Goal: Information Seeking & Learning: Understand process/instructions

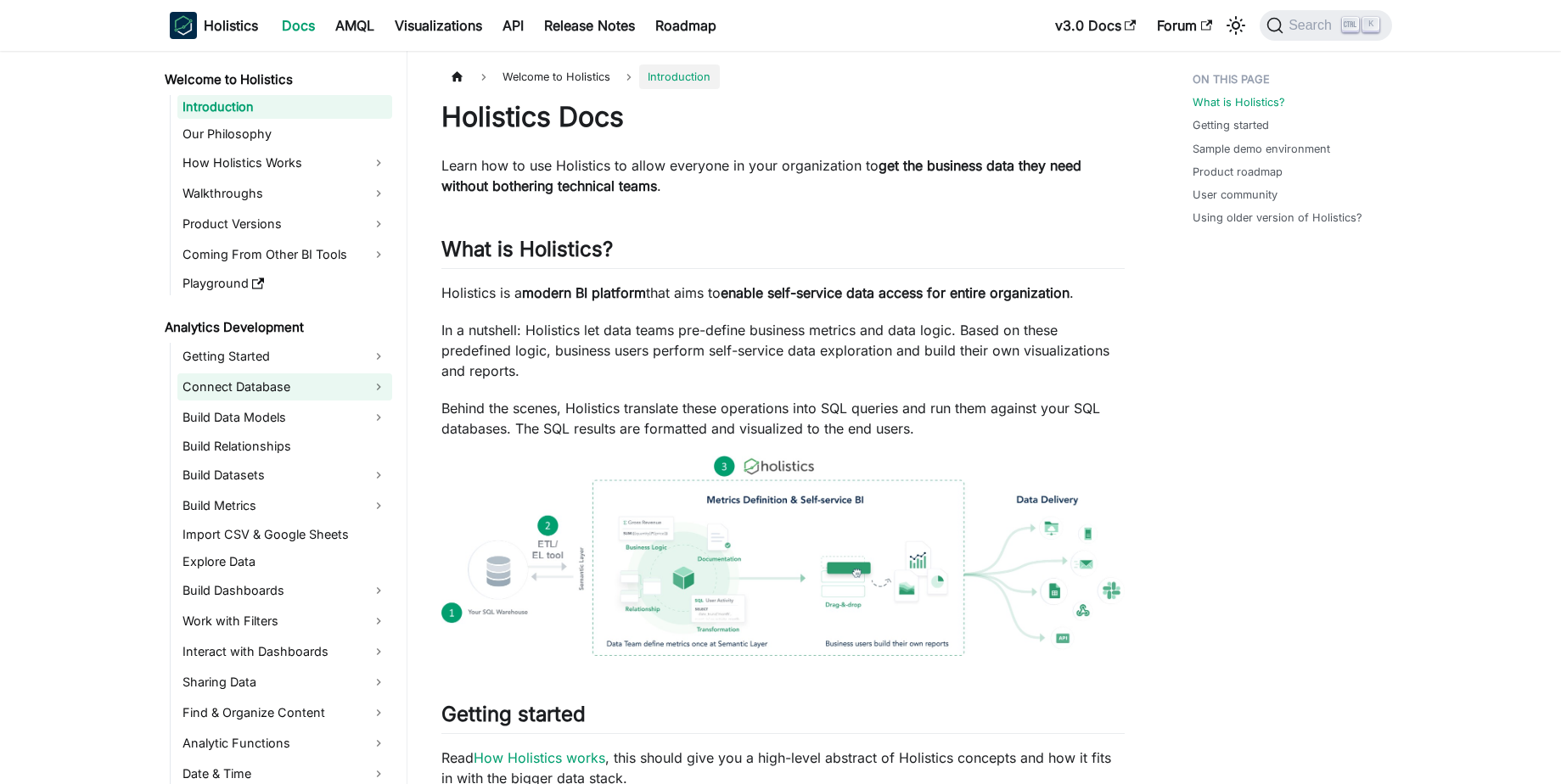
click at [295, 384] on link "Connect Database" at bounding box center [284, 386] width 215 height 27
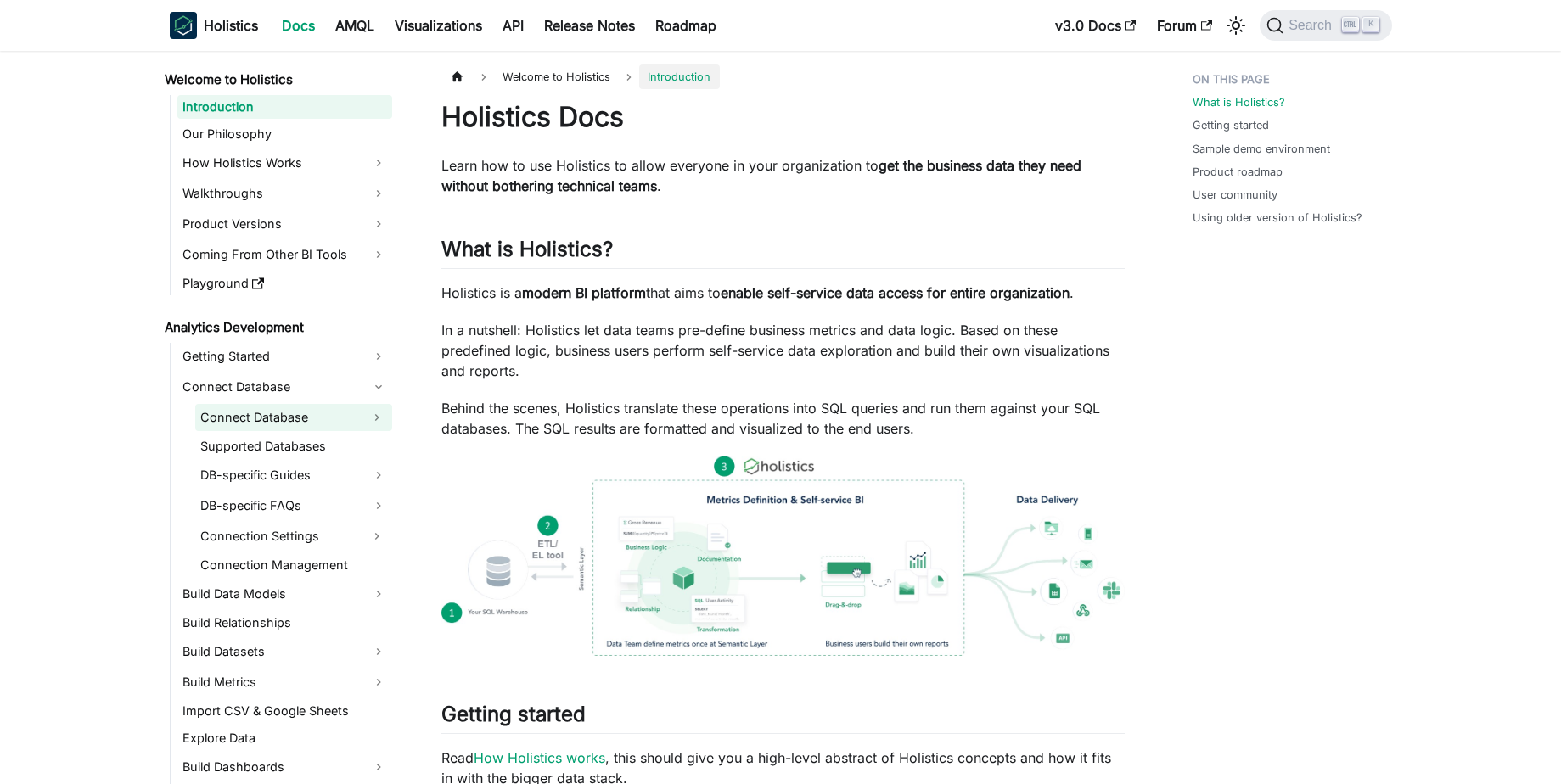
click at [321, 418] on link "Connect Database" at bounding box center [279, 417] width 166 height 27
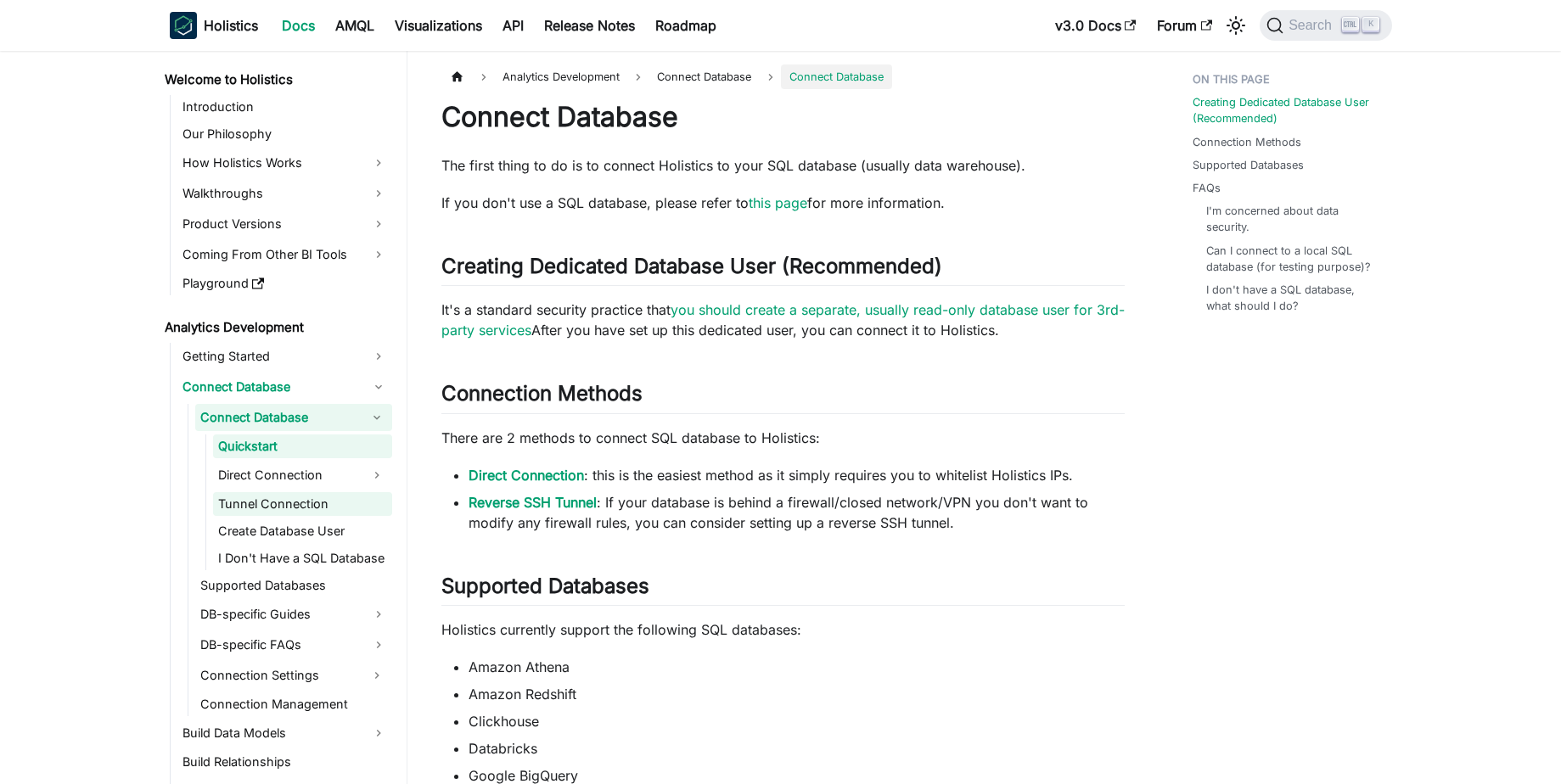
click at [339, 505] on link "Tunnel Connection" at bounding box center [303, 505] width 179 height 24
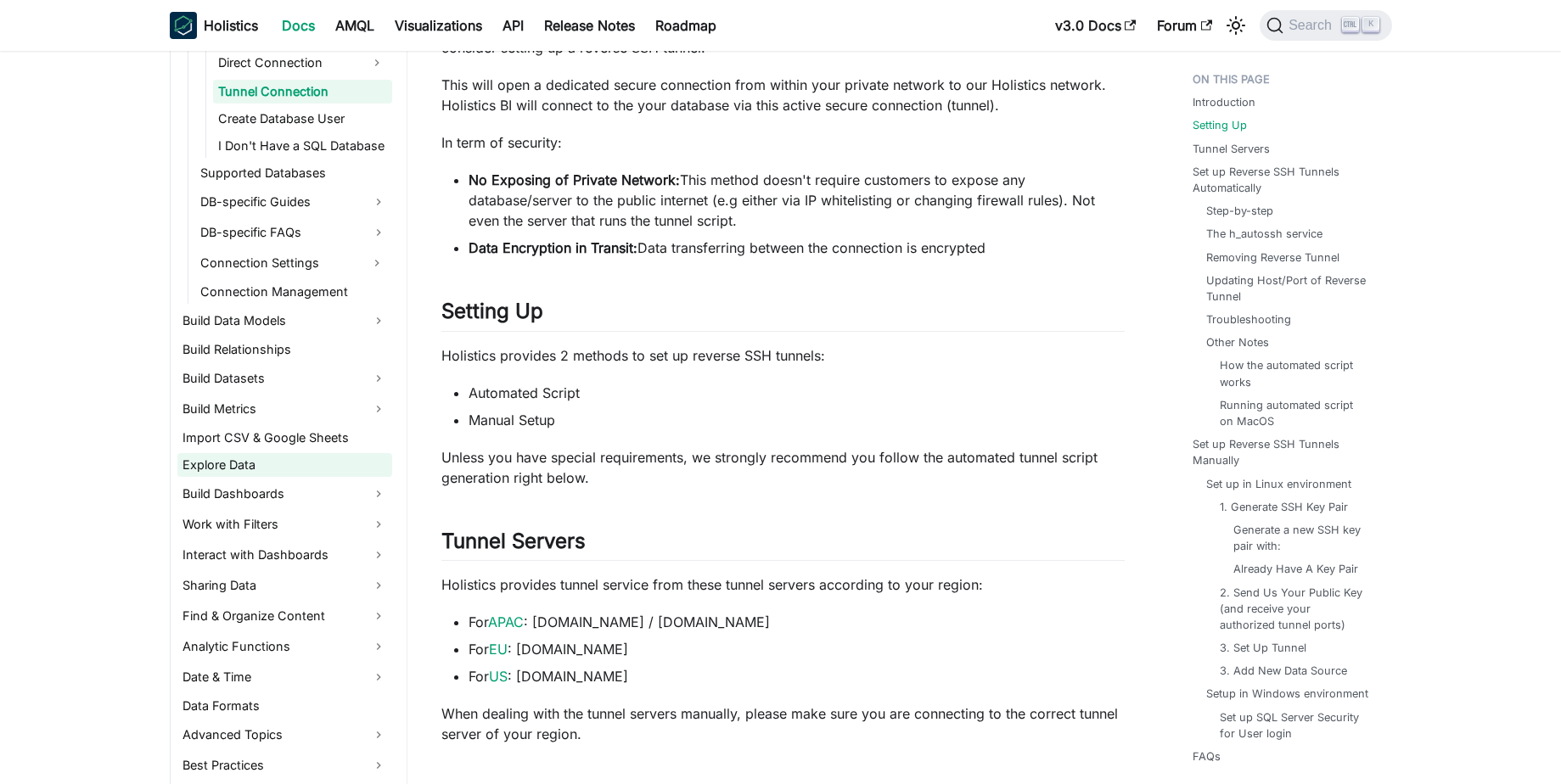
scroll to position [408, 0]
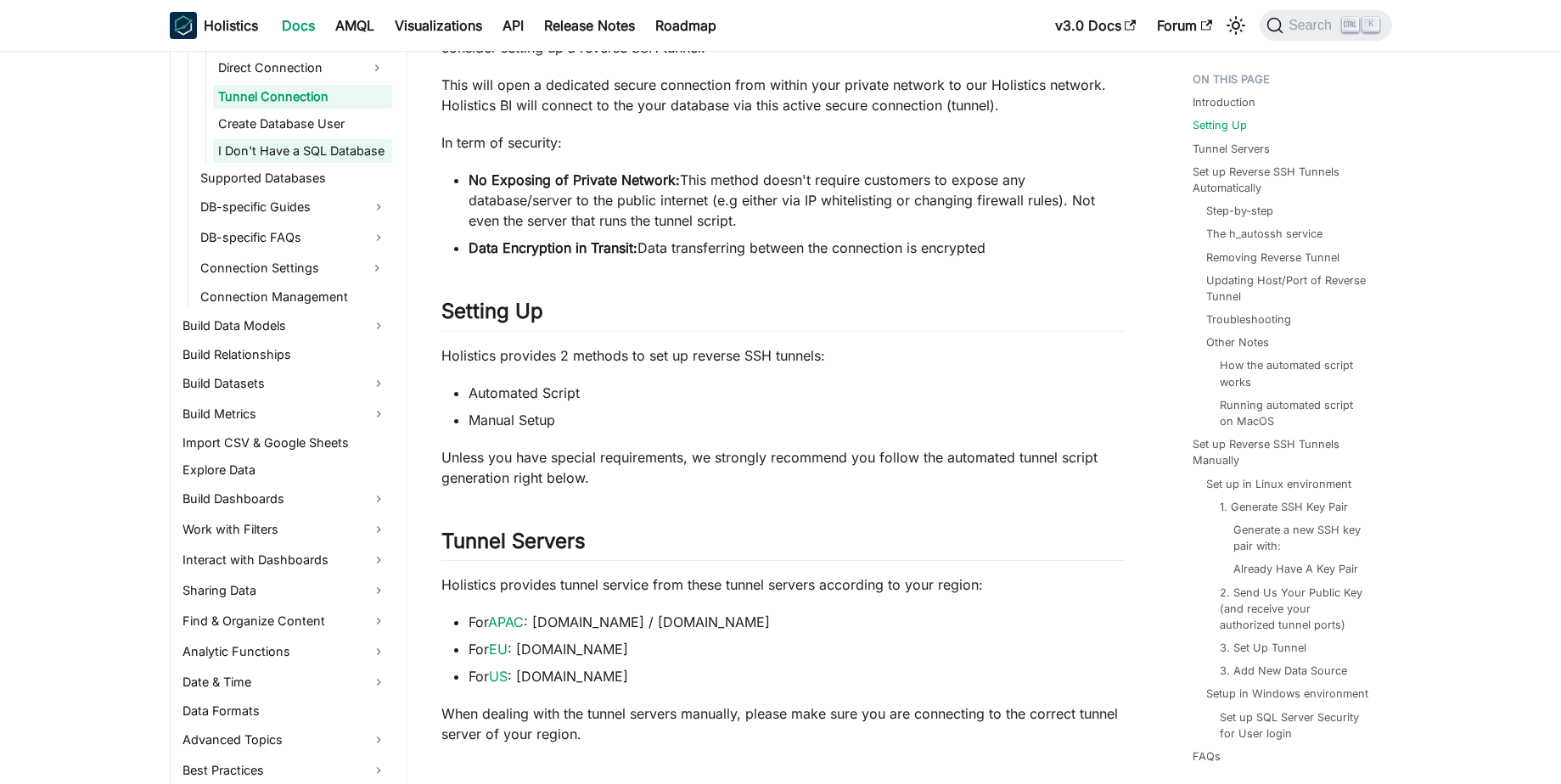
click at [333, 155] on link "I Don't Have a SQL Database" at bounding box center [303, 151] width 179 height 24
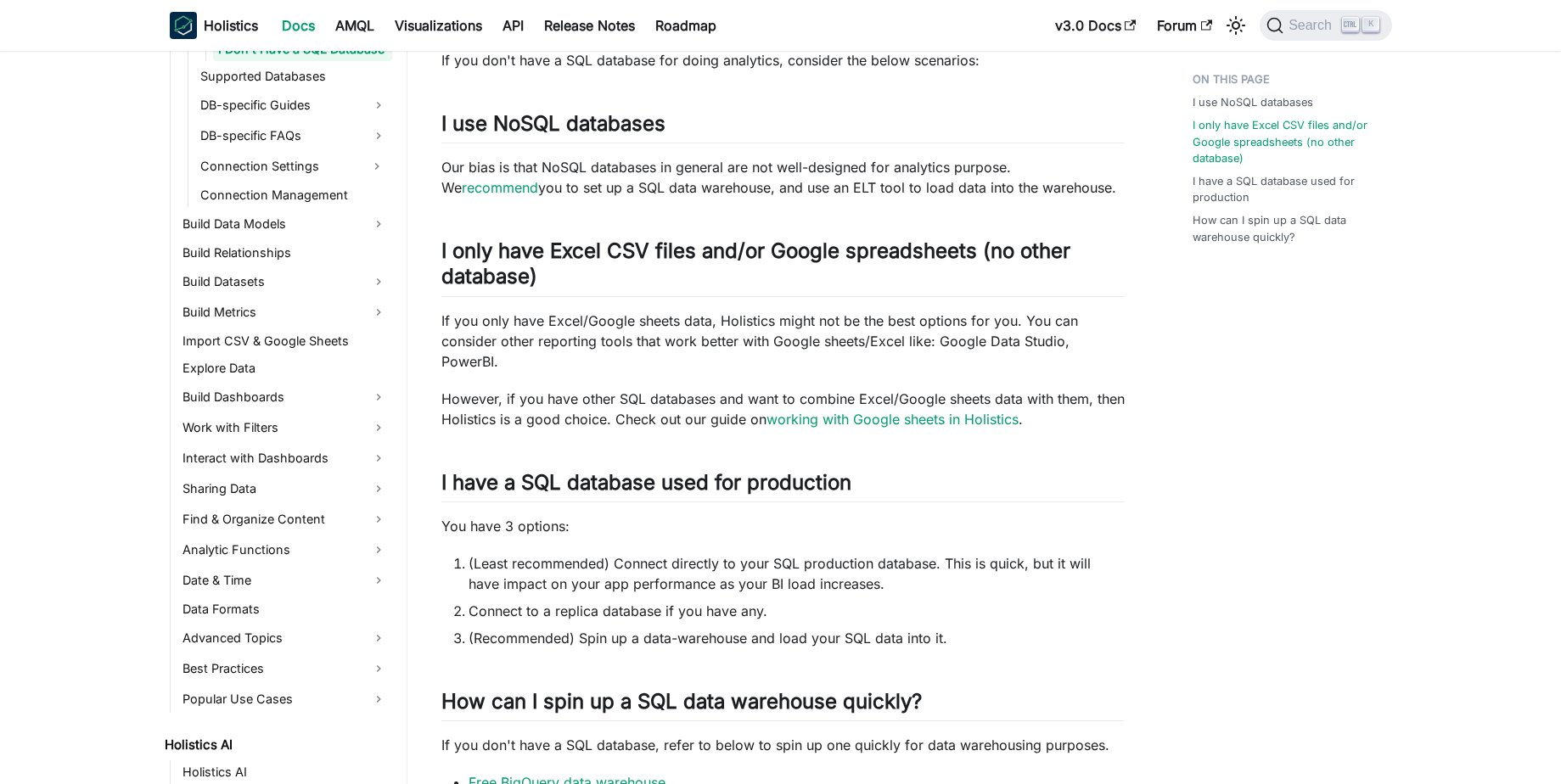
scroll to position [204, 0]
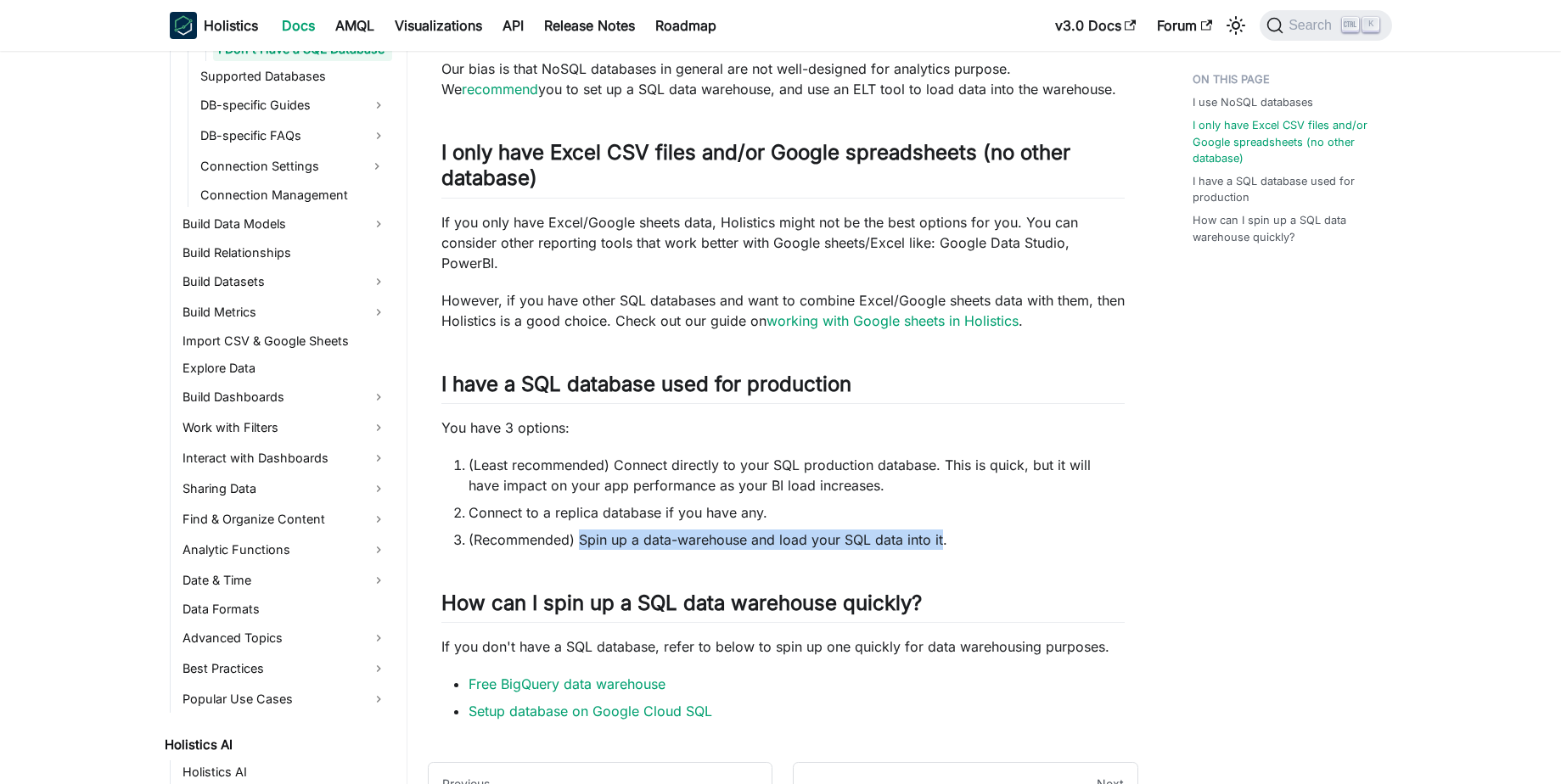
drag, startPoint x: 942, startPoint y: 538, endPoint x: 580, endPoint y: 529, distance: 362.1
click at [580, 529] on li "(Recommended) Spin up a data-warehouse and load your SQL data into it." at bounding box center [796, 540] width 656 height 20
copy li "Spin up a data-warehouse and load your SQL data into it"
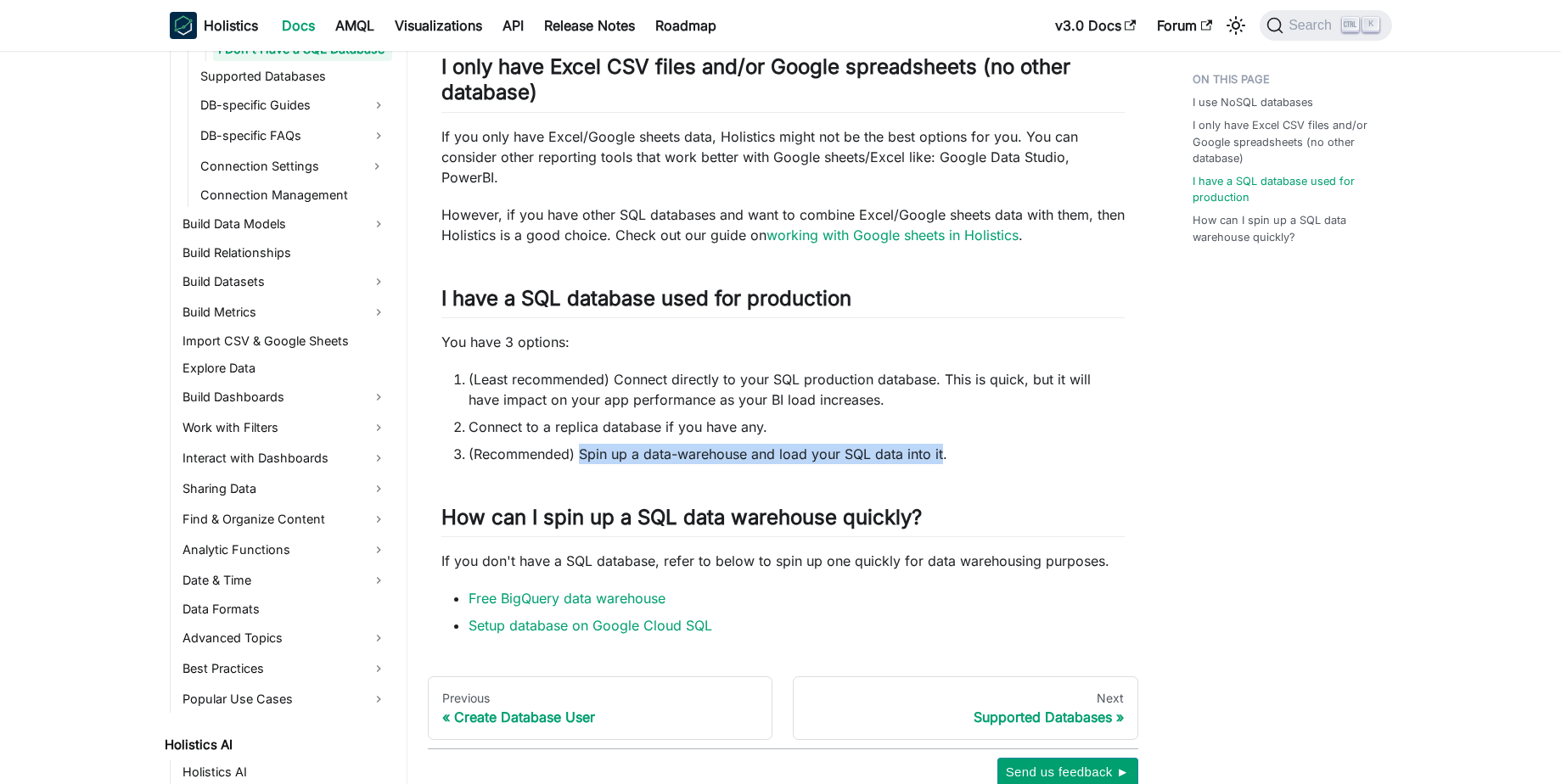
scroll to position [395, 0]
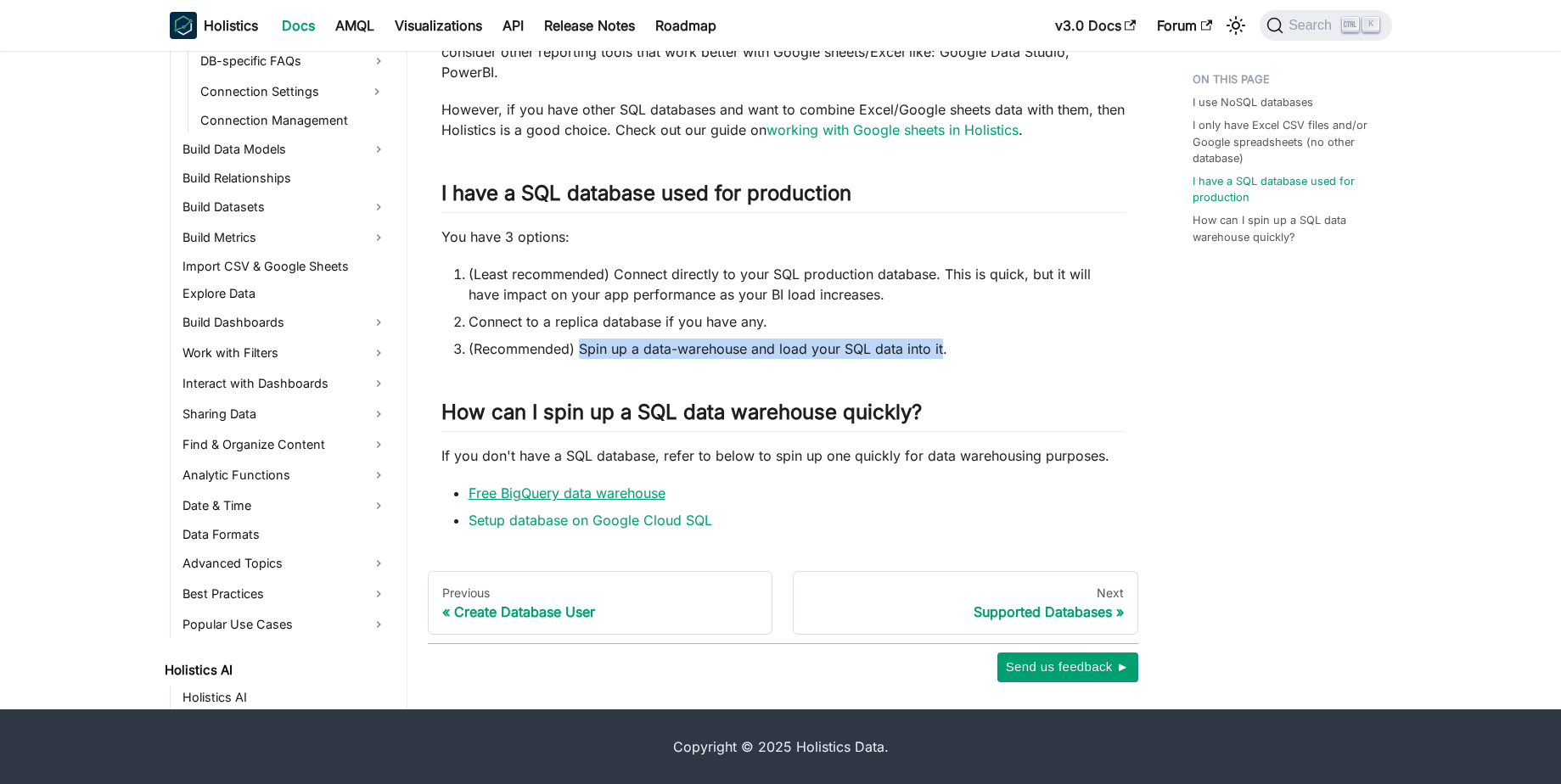
click at [619, 497] on link "Free BigQuery data warehouse" at bounding box center [566, 493] width 197 height 17
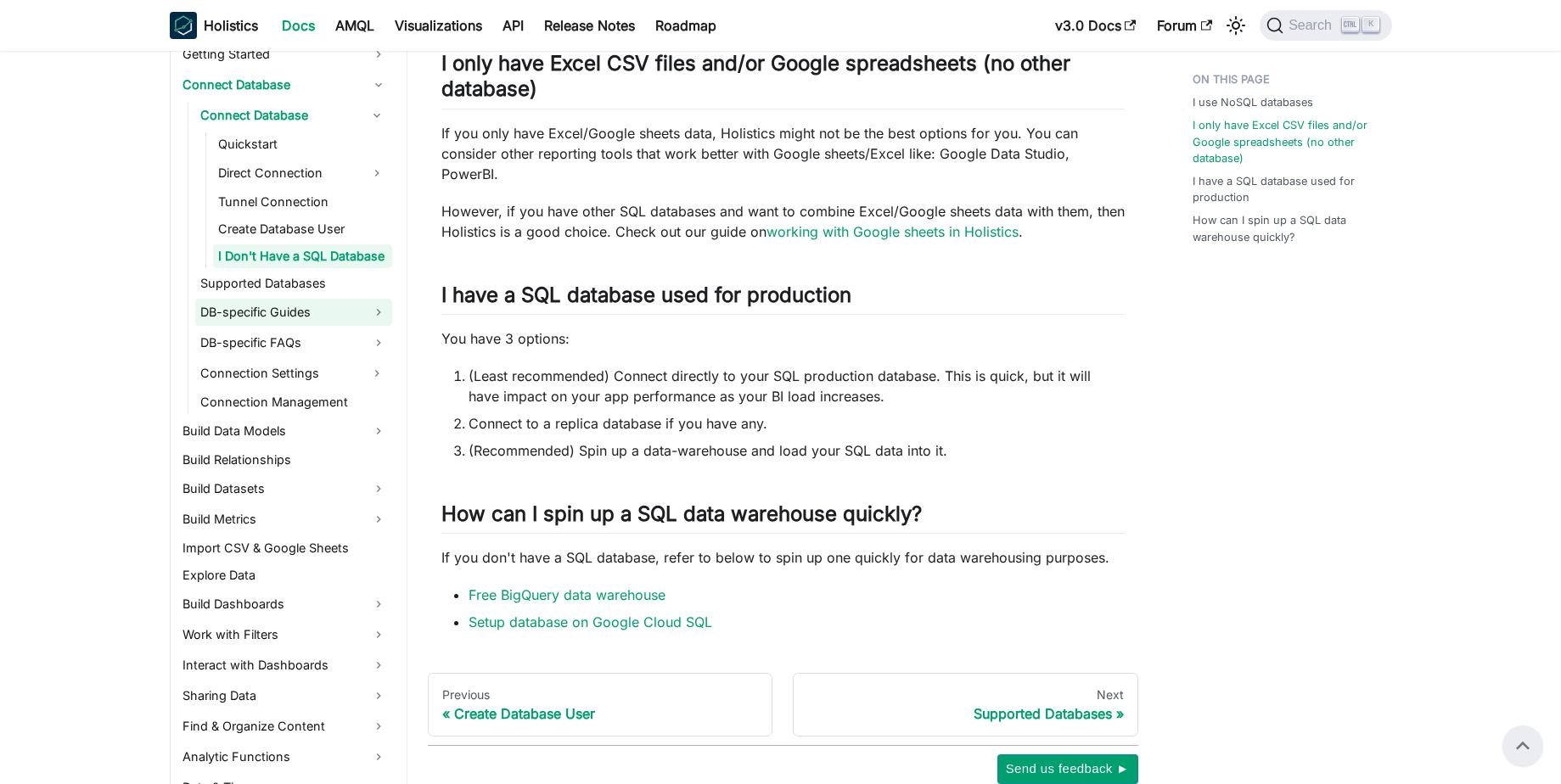
scroll to position [305, 0]
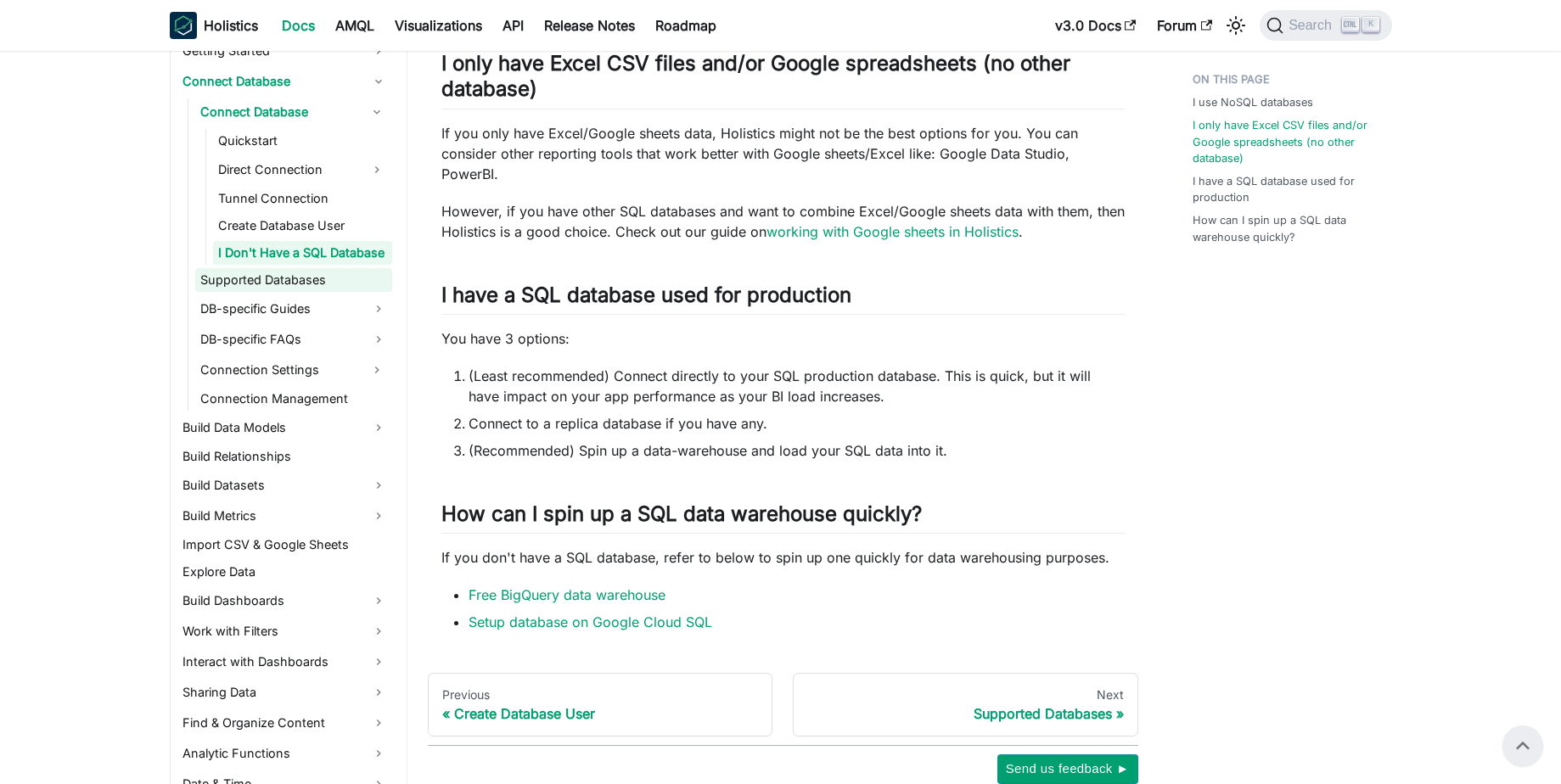
click at [315, 291] on link "Supported Databases" at bounding box center [293, 280] width 197 height 24
